Goal: Find specific page/section: Find specific page/section

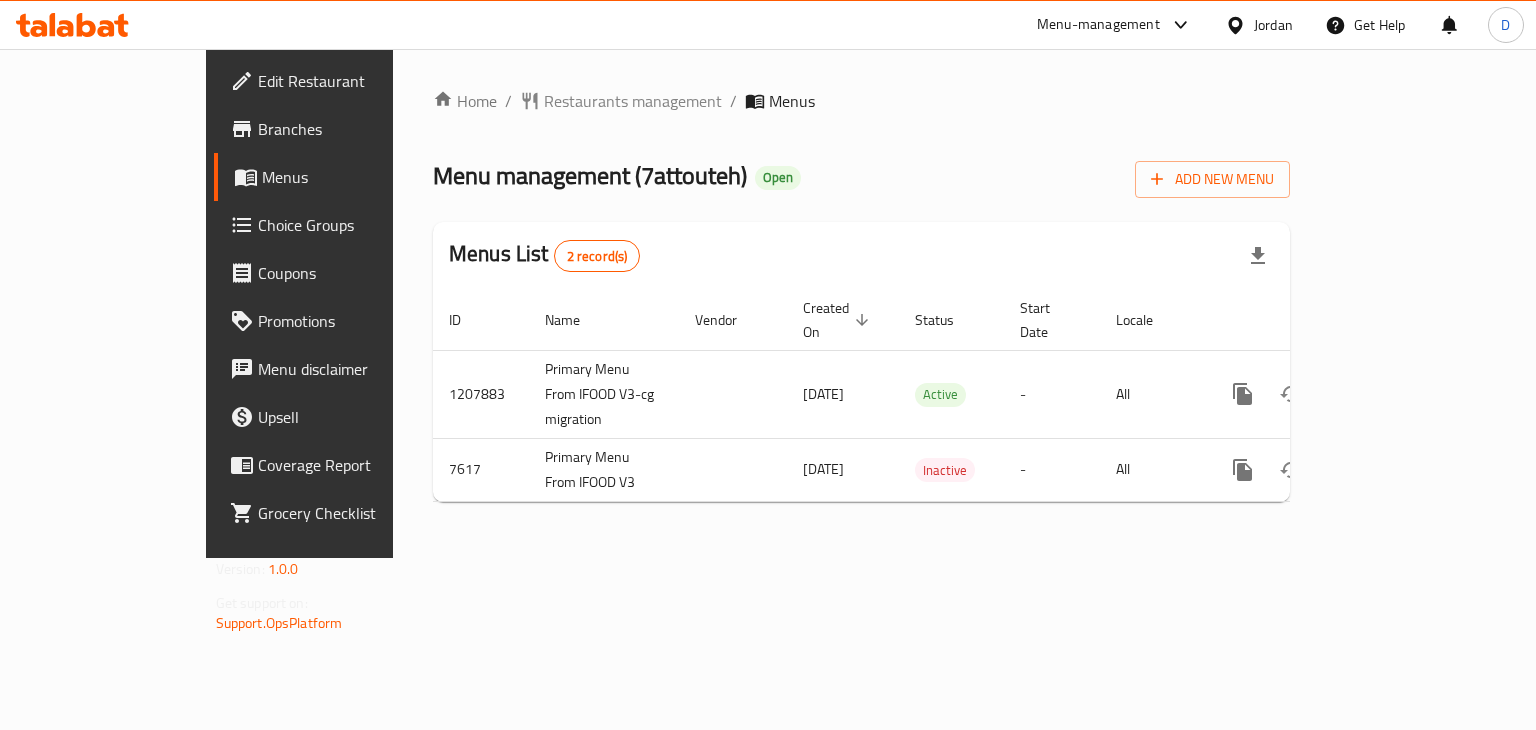
click at [1260, 31] on div "Jordan" at bounding box center [1273, 25] width 39 height 22
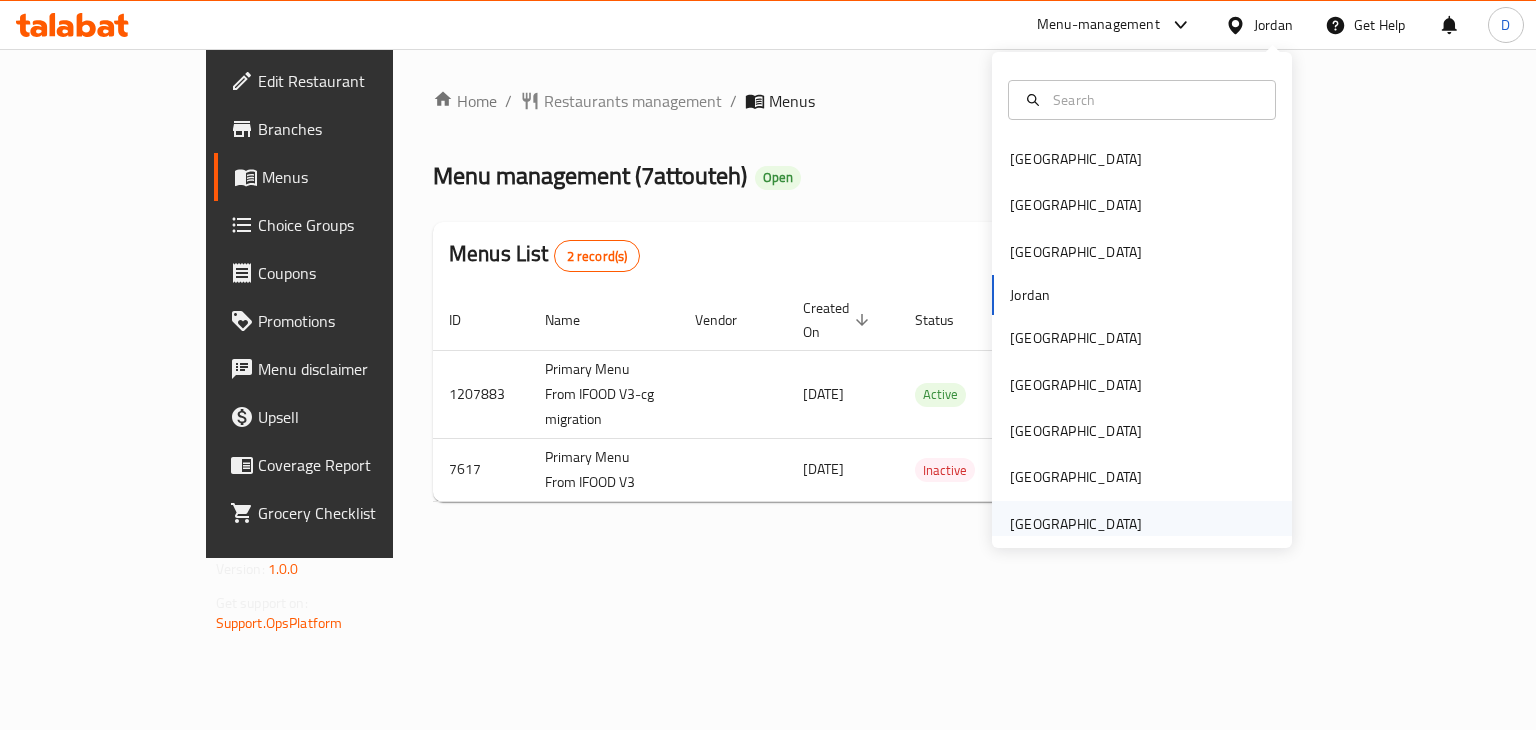
click at [1110, 514] on div "[GEOGRAPHIC_DATA]" at bounding box center [1076, 524] width 132 height 22
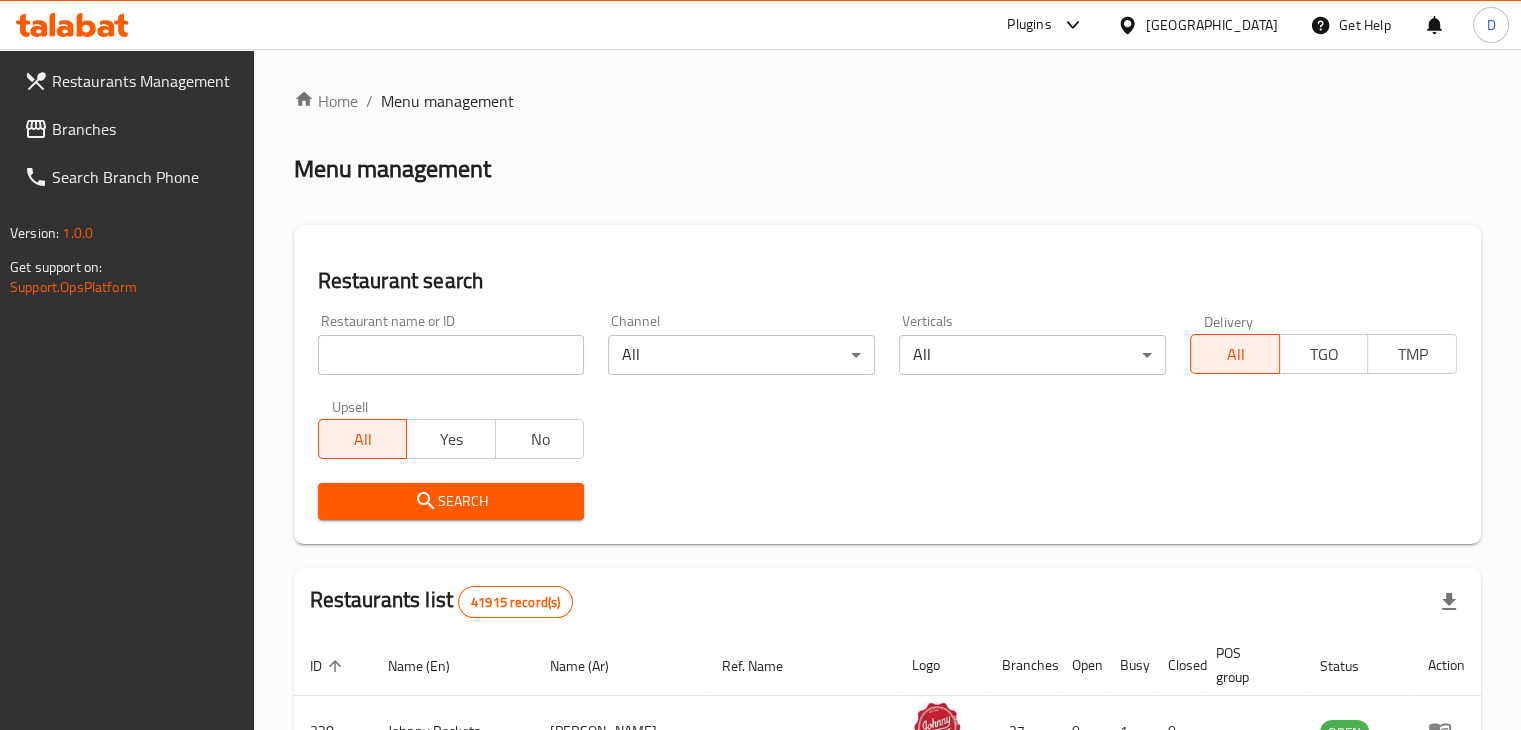
click at [442, 369] on input "search" at bounding box center [451, 355] width 267 height 40
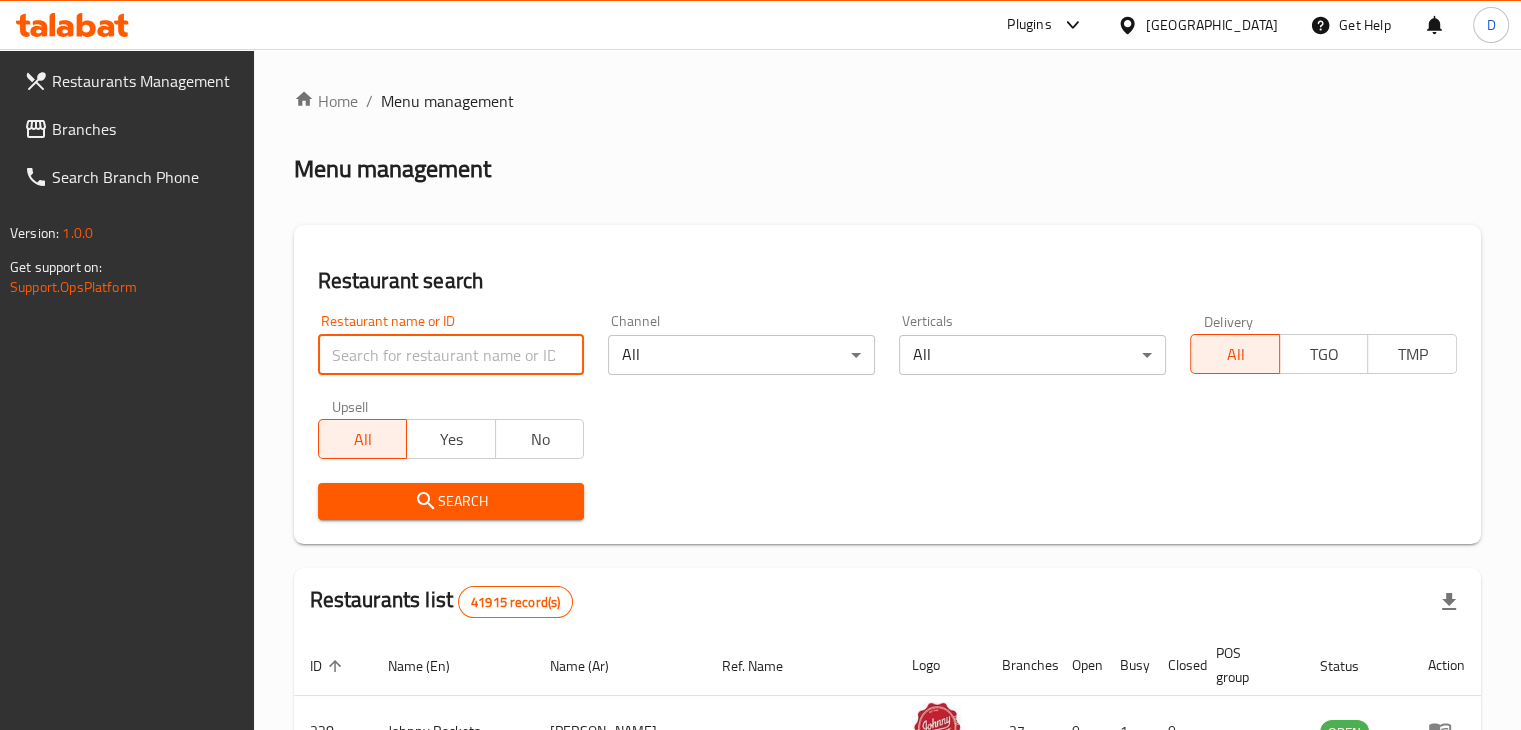
paste input "21683"
type input "21683"
click at [104, 147] on link "Branches" at bounding box center [131, 129] width 246 height 48
